Goal: Transaction & Acquisition: Book appointment/travel/reservation

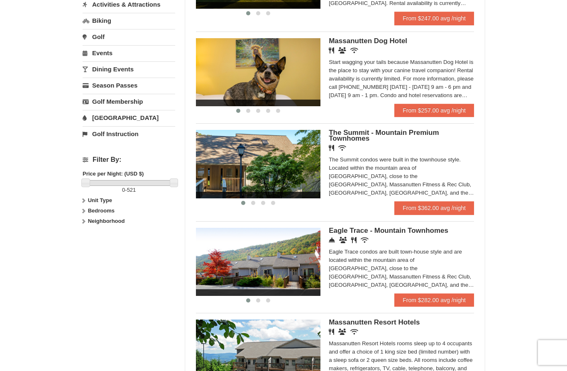
scroll to position [241, 0]
click at [536, 324] on div "× Categories Map List Filter My Itinerary Questions? [PHONE_NUMBER] Lodging Arr…" at bounding box center [283, 154] width 567 height 732
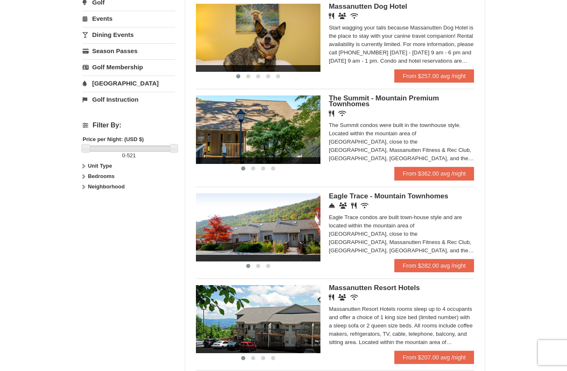
scroll to position [277, 0]
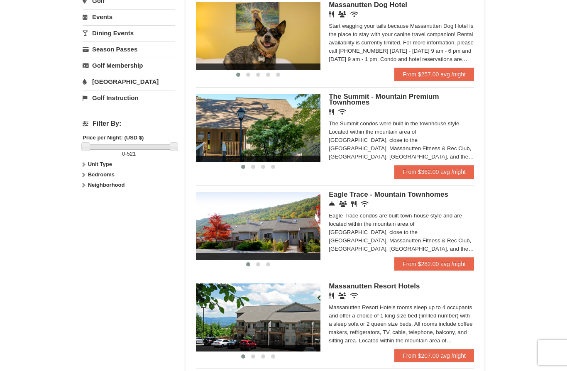
click at [546, 292] on div "× Categories Map List Filter My Itinerary Questions? 1-540-289-9441 Lodging Arr…" at bounding box center [283, 118] width 567 height 732
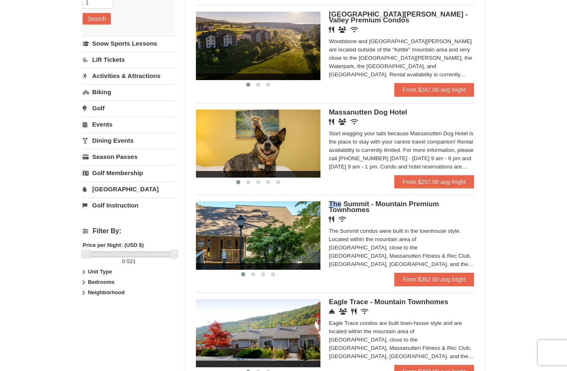
scroll to position [176, 0]
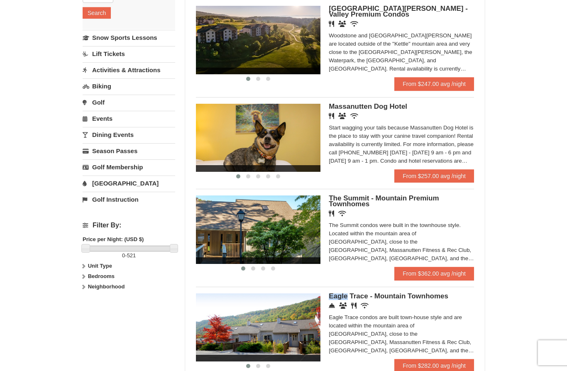
click at [537, 317] on div "× Categories Map List Filter My Itinerary Questions? 1-540-289-9441 Lodging Arr…" at bounding box center [283, 219] width 567 height 732
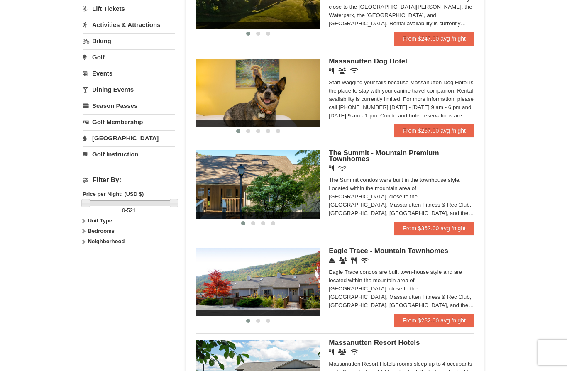
scroll to position [221, 0]
click at [445, 326] on link "From $282.00 avg /night" at bounding box center [435, 320] width 80 height 13
